Goal: Task Accomplishment & Management: Manage account settings

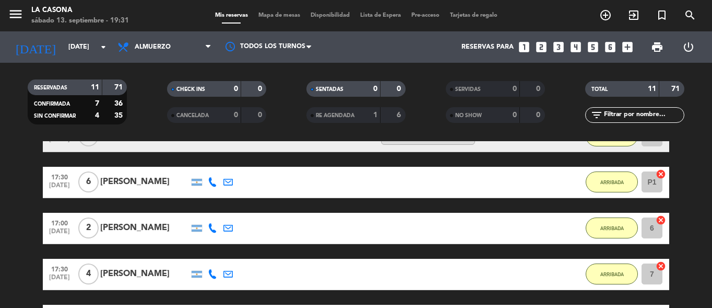
scroll to position [418, 0]
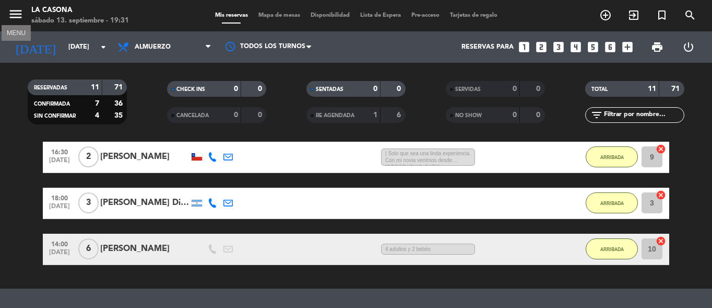
click at [19, 13] on icon "menu" at bounding box center [16, 14] width 16 height 16
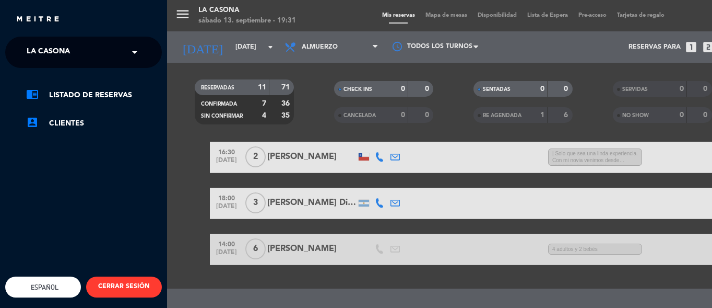
click at [133, 51] on span at bounding box center [137, 52] width 18 height 22
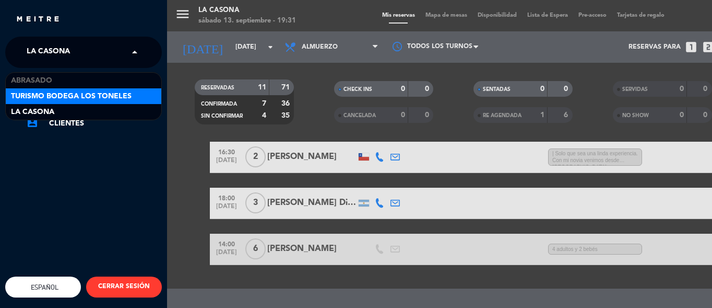
click at [134, 94] on div "Turismo Bodega Los Toneles" at bounding box center [84, 96] width 156 height 16
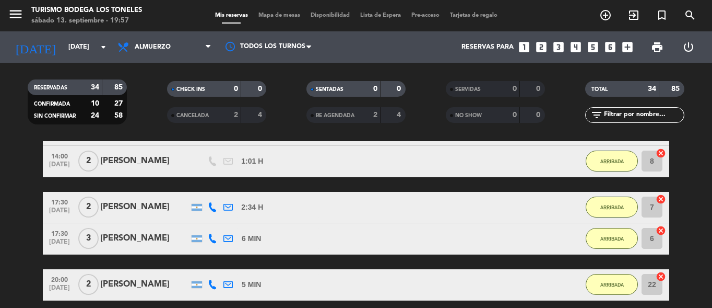
scroll to position [1072, 0]
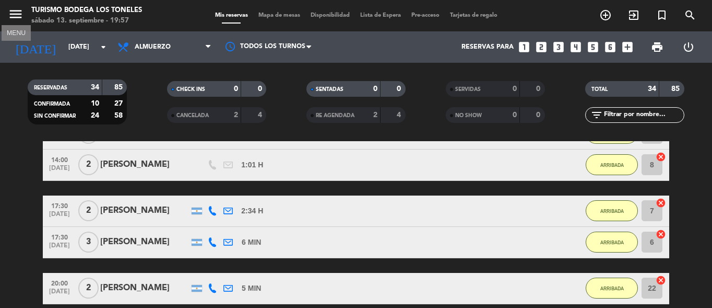
click at [20, 12] on icon "menu" at bounding box center [16, 14] width 16 height 16
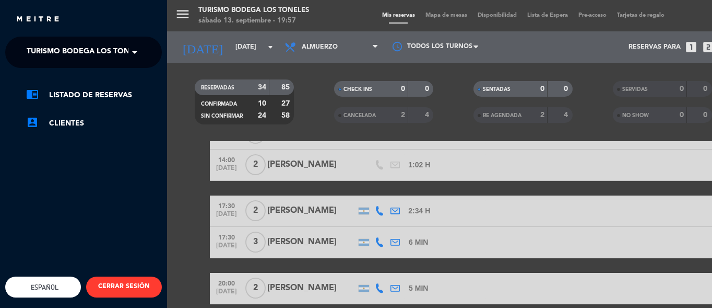
click at [135, 49] on span at bounding box center [137, 52] width 18 height 22
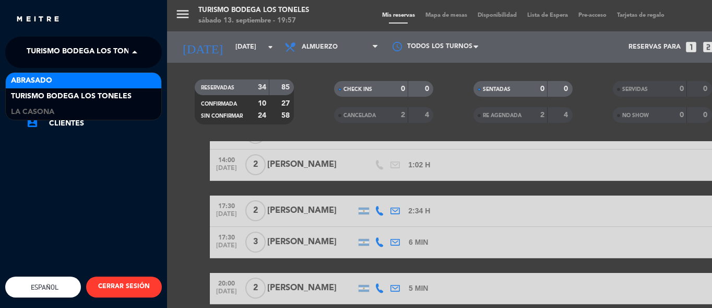
click at [148, 78] on div "Abrasado" at bounding box center [84, 81] width 156 height 16
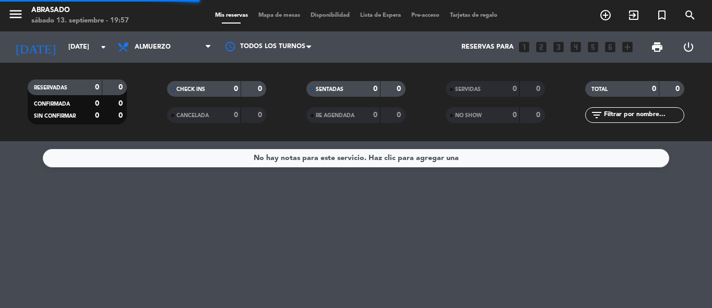
scroll to position [0, 0]
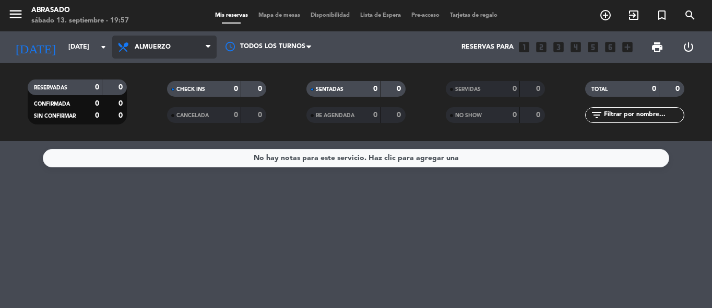
click at [192, 47] on span "Almuerzo" at bounding box center [164, 47] width 104 height 23
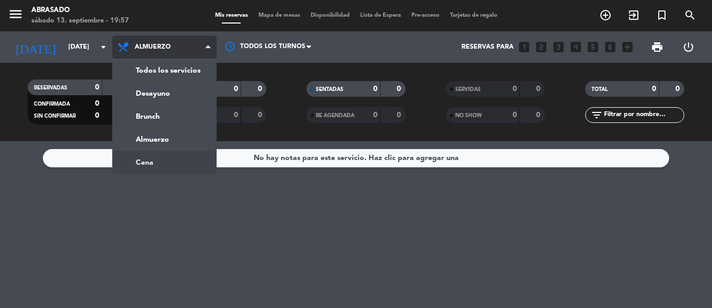
click at [158, 155] on ng-component "menu Abrasado [DATE] 13. septiembre - 19:57 Mis reservas Mapa de mesas Disponib…" at bounding box center [356, 154] width 712 height 308
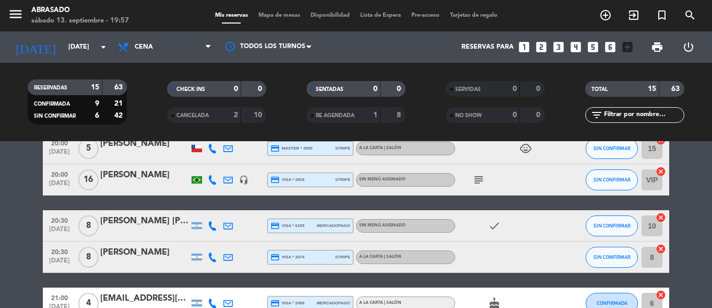
scroll to position [149, 0]
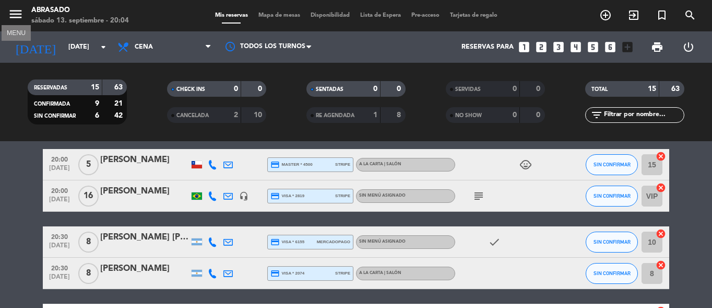
click at [18, 11] on icon "menu" at bounding box center [16, 14] width 16 height 16
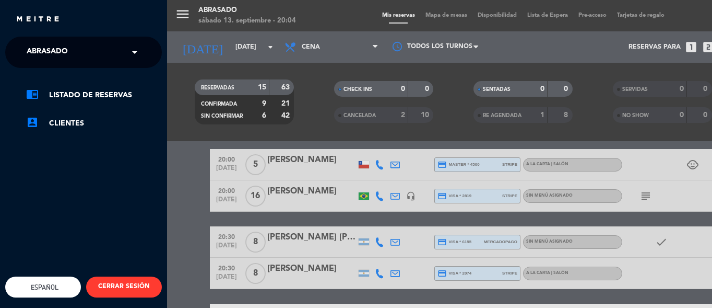
click at [92, 48] on input "text" at bounding box center [84, 52] width 127 height 23
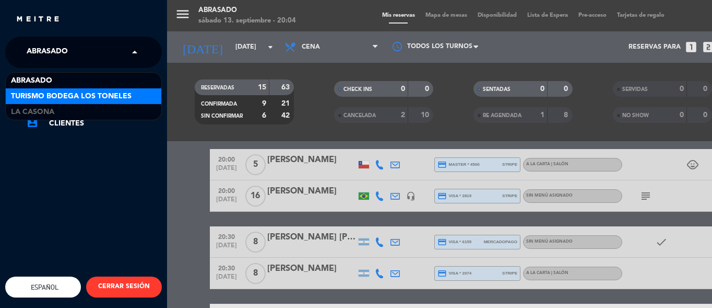
click at [58, 92] on span "Turismo Bodega Los Toneles" at bounding box center [71, 96] width 121 height 12
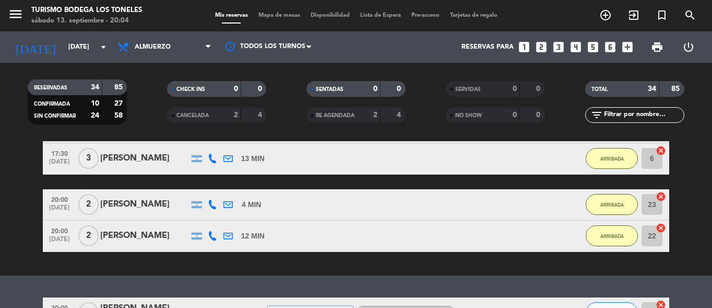
scroll to position [1459, 0]
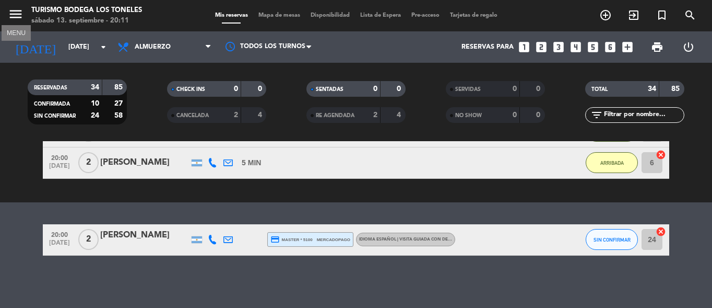
click at [15, 11] on icon "menu" at bounding box center [16, 14] width 16 height 16
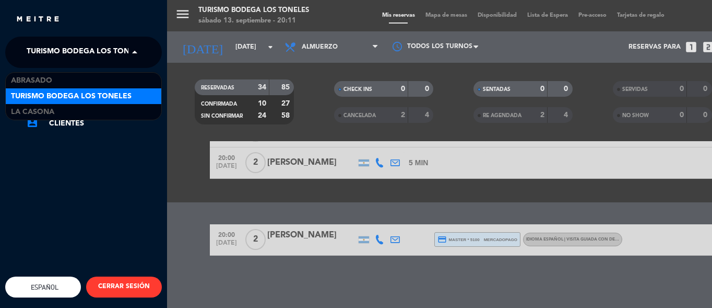
click at [132, 49] on span at bounding box center [137, 52] width 18 height 22
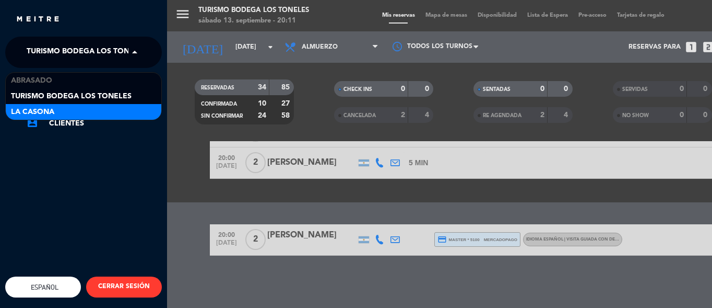
click at [84, 104] on div "La Casona" at bounding box center [84, 112] width 156 height 16
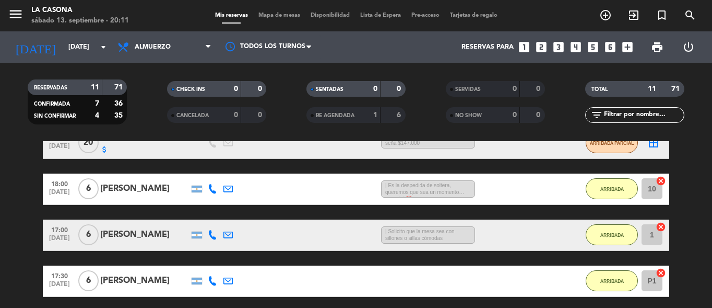
scroll to position [34, 0]
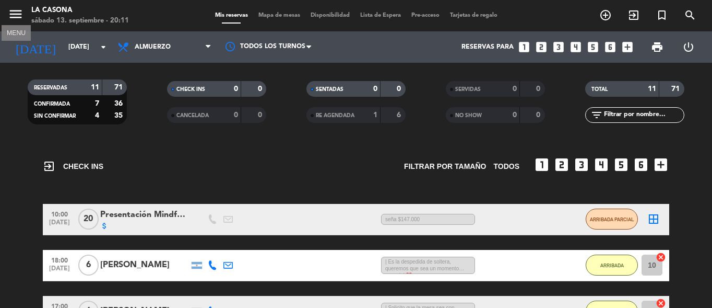
click at [21, 11] on icon "menu" at bounding box center [16, 14] width 16 height 16
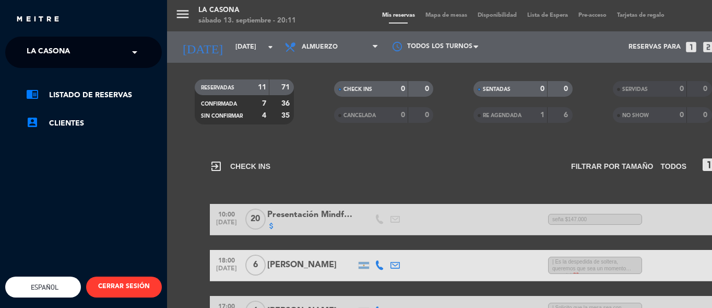
click at [126, 57] on input "text" at bounding box center [84, 52] width 127 height 23
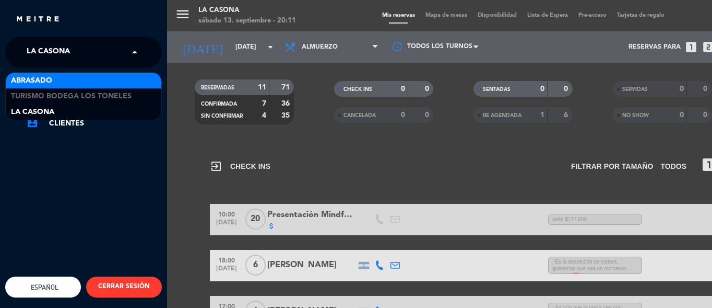
click at [118, 81] on div "Abrasado" at bounding box center [84, 81] width 156 height 16
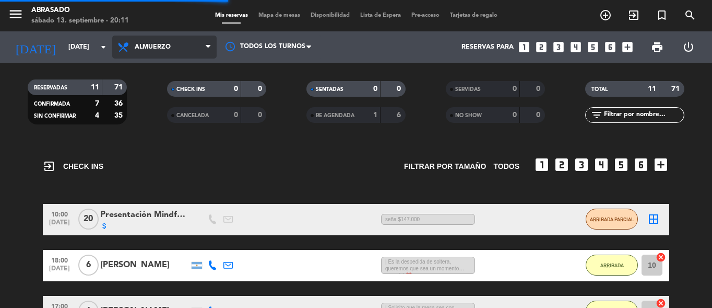
scroll to position [0, 0]
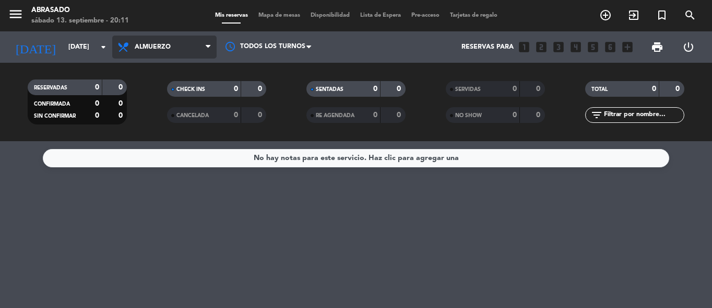
click at [201, 54] on span "Almuerzo" at bounding box center [164, 47] width 104 height 23
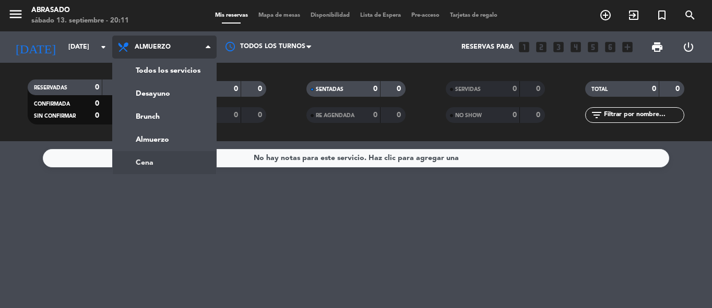
click at [177, 157] on ng-component "menu Abrasado [DATE] 13. septiembre - 20:11 Mis reservas Mapa de mesas Disponib…" at bounding box center [356, 154] width 712 height 308
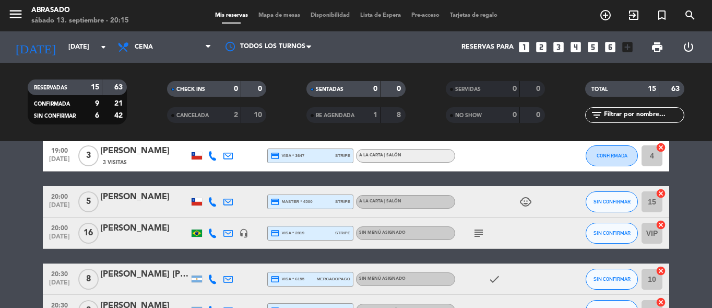
scroll to position [97, 0]
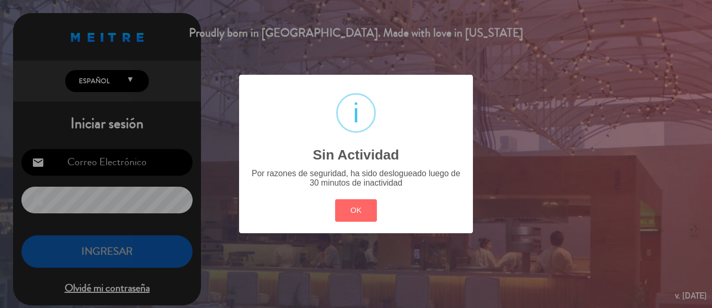
type input "[EMAIL_ADDRESS][DOMAIN_NAME]"
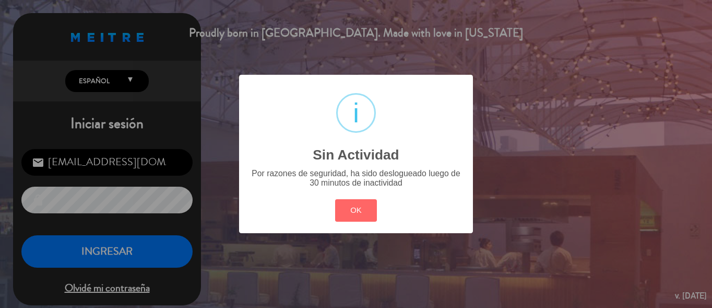
click at [108, 258] on div "? ! i Sin Actividad × Por razones de seguridad, ha sido deslogueado luego de 30…" at bounding box center [356, 154] width 712 height 308
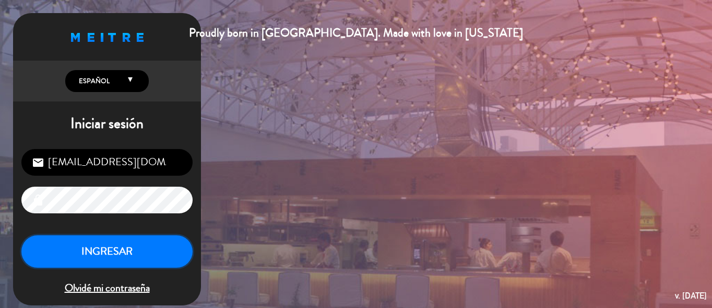
click at [113, 252] on button "INGRESAR" at bounding box center [106, 251] width 171 height 33
